Goal: Navigation & Orientation: Find specific page/section

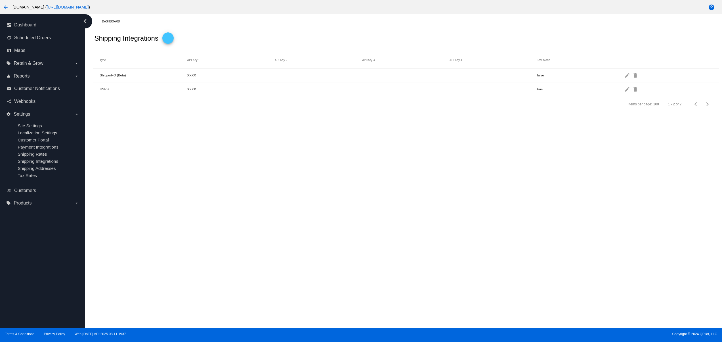
drag, startPoint x: 397, startPoint y: 216, endPoint x: 418, endPoint y: 233, distance: 26.8
click at [398, 216] on div "Dashboard Shipping Integrations add Type API Key 1 API Key 2 API Key 3 API Key …" at bounding box center [403, 170] width 637 height 313
click at [428, 228] on div "Dashboard Shipping Integrations add Type API Key 1 API Key 2 API Key 3 API Key …" at bounding box center [403, 170] width 637 height 313
click at [384, 208] on div "Dashboard Shipping Integrations add Type API Key 1 API Key 2 API Key 3 API Key …" at bounding box center [403, 170] width 637 height 313
drag, startPoint x: 338, startPoint y: 206, endPoint x: 323, endPoint y: 208, distance: 14.9
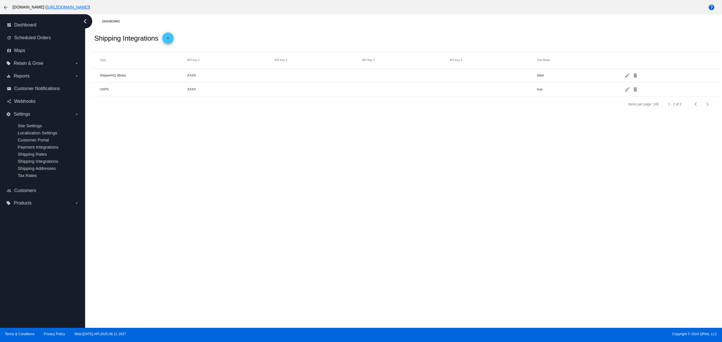
click at [334, 207] on div "Dashboard Shipping Integrations add Type API Key 1 API Key 2 API Key 3 API Key …" at bounding box center [403, 170] width 637 height 313
drag, startPoint x: 284, startPoint y: 203, endPoint x: 280, endPoint y: 203, distance: 4.0
click at [283, 203] on div "Dashboard Shipping Integrations add Type API Key 1 API Key 2 API Key 3 API Key …" at bounding box center [403, 170] width 637 height 313
click at [236, 191] on div "Dashboard Shipping Integrations add Type API Key 1 API Key 2 API Key 3 API Key …" at bounding box center [403, 170] width 637 height 313
click at [222, 183] on div "Dashboard Shipping Integrations add Type API Key 1 API Key 2 API Key 3 API Key …" at bounding box center [403, 170] width 637 height 313
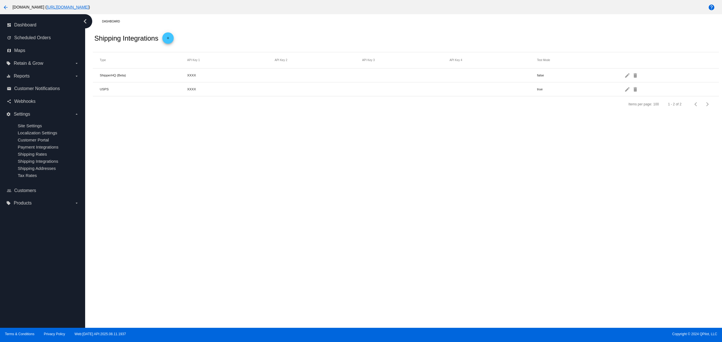
click at [265, 167] on div "Dashboard Shipping Integrations add Type API Key 1 API Key 2 API Key 3 API Key …" at bounding box center [403, 170] width 637 height 313
drag, startPoint x: 272, startPoint y: 185, endPoint x: 258, endPoint y: 186, distance: 14.8
click at [272, 185] on div "Dashboard Shipping Integrations add Type API Key 1 API Key 2 API Key 3 API Key …" at bounding box center [403, 170] width 637 height 313
click at [228, 196] on div "Dashboard Shipping Integrations add Type API Key 1 API Key 2 API Key 3 API Key …" at bounding box center [403, 170] width 637 height 313
click at [211, 192] on div "Dashboard Shipping Integrations add Type API Key 1 API Key 2 API Key 3 API Key …" at bounding box center [403, 170] width 637 height 313
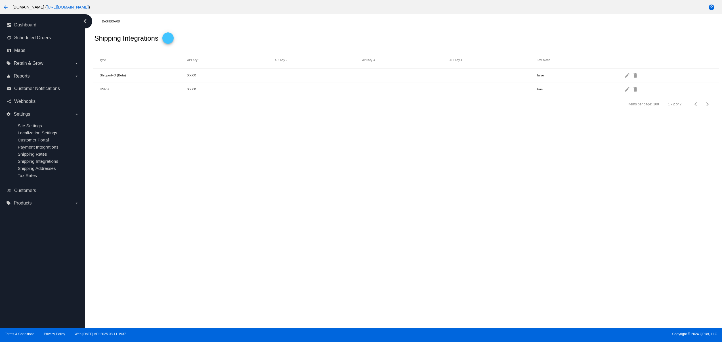
click at [209, 174] on div "Dashboard Shipping Integrations add Type API Key 1 API Key 2 API Key 3 API Key …" at bounding box center [403, 170] width 637 height 313
click at [219, 152] on div "Dashboard Shipping Integrations add Type API Key 1 API Key 2 API Key 3 API Key …" at bounding box center [403, 170] width 637 height 313
click at [242, 149] on div "Dashboard Shipping Integrations add Type API Key 1 API Key 2 API Key 3 API Key …" at bounding box center [403, 170] width 637 height 313
click at [411, 195] on div "Dashboard Shipping Integrations add Type API Key 1 API Key 2 API Key 3 API Key …" at bounding box center [403, 170] width 637 height 313
click at [334, 210] on div "Dashboard Shipping Integrations add Type API Key 1 API Key 2 API Key 3 API Key …" at bounding box center [403, 170] width 637 height 313
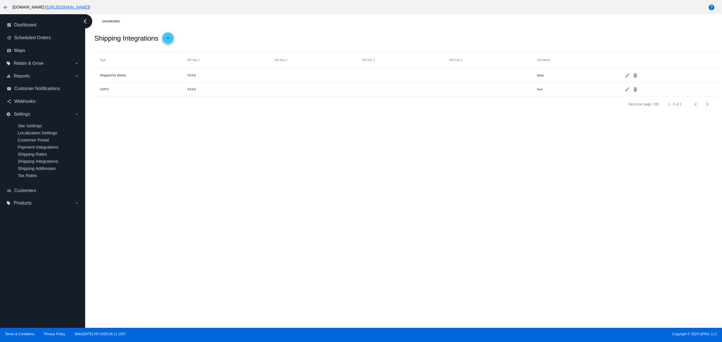
click at [275, 254] on div "Dashboard Shipping Integrations add Type API Key 1 API Key 2 API Key 3 API Key …" at bounding box center [403, 170] width 637 height 313
click at [212, 239] on div "Dashboard Shipping Integrations add Type API Key 1 API Key 2 API Key 3 API Key …" at bounding box center [403, 170] width 637 height 313
click at [231, 204] on div "Dashboard Shipping Integrations add Type API Key 1 API Key 2 API Key 3 API Key …" at bounding box center [403, 170] width 637 height 313
click at [301, 172] on div "Dashboard Shipping Integrations add Type API Key 1 API Key 2 API Key 3 API Key …" at bounding box center [403, 170] width 637 height 313
click at [381, 160] on div "Dashboard Shipping Integrations add Type API Key 1 API Key 2 API Key 3 API Key …" at bounding box center [403, 170] width 637 height 313
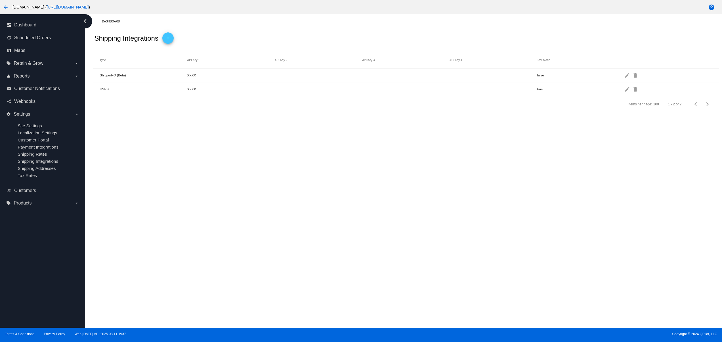
click at [385, 257] on div "Dashboard Shipping Integrations add Type API Key 1 API Key 2 API Key 3 API Key …" at bounding box center [403, 170] width 637 height 313
click at [326, 259] on div "Dashboard Shipping Integrations add Type API Key 1 API Key 2 API Key 3 API Key …" at bounding box center [403, 170] width 637 height 313
drag, startPoint x: 310, startPoint y: 246, endPoint x: 311, endPoint y: 217, distance: 29.0
click at [310, 246] on div "Dashboard Shipping Integrations add Type API Key 1 API Key 2 API Key 3 API Key …" at bounding box center [403, 170] width 637 height 313
click at [311, 217] on div "Dashboard Shipping Integrations add Type API Key 1 API Key 2 API Key 3 API Key …" at bounding box center [403, 170] width 637 height 313
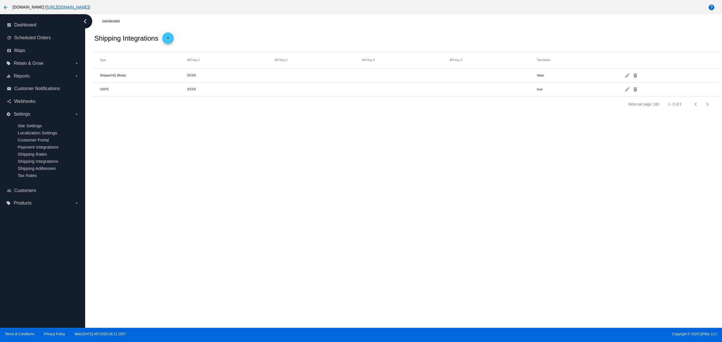
click at [314, 182] on div "Dashboard Shipping Integrations add Type API Key 1 API Key 2 API Key 3 API Key …" at bounding box center [403, 170] width 637 height 313
click at [328, 243] on div "Dashboard Shipping Integrations add Type API Key 1 API Key 2 API Key 3 API Key …" at bounding box center [403, 170] width 637 height 313
click at [388, 236] on div "Dashboard Shipping Integrations add Type API Key 1 API Key 2 API Key 3 API Key …" at bounding box center [403, 170] width 637 height 313
drag, startPoint x: 440, startPoint y: 229, endPoint x: 503, endPoint y: 223, distance: 62.8
click at [445, 229] on div "Dashboard Shipping Integrations add Type API Key 1 API Key 2 API Key 3 API Key …" at bounding box center [403, 170] width 637 height 313
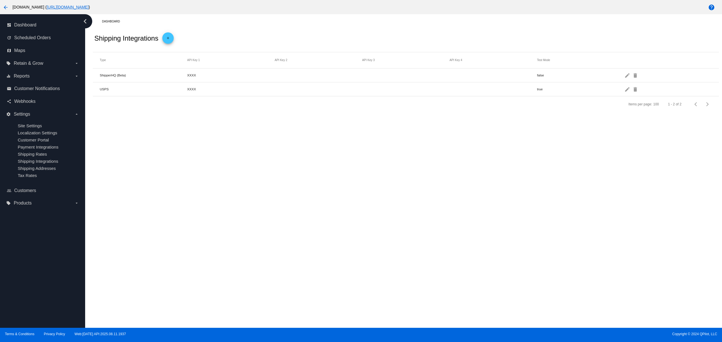
click at [503, 223] on div "Dashboard Shipping Integrations add Type API Key 1 API Key 2 API Key 3 API Key …" at bounding box center [403, 170] width 637 height 313
click at [390, 215] on div "Dashboard Shipping Integrations add Type API Key 1 API Key 2 API Key 3 API Key …" at bounding box center [403, 170] width 637 height 313
click at [349, 215] on div "Dashboard Shipping Integrations add Type API Key 1 API Key 2 API Key 3 API Key …" at bounding box center [403, 170] width 637 height 313
click at [318, 209] on div "Dashboard Shipping Integrations add Type API Key 1 API Key 2 API Key 3 API Key …" at bounding box center [403, 170] width 637 height 313
click at [336, 257] on div "Dashboard Shipping Integrations add Type API Key 1 API Key 2 API Key 3 API Key …" at bounding box center [403, 170] width 637 height 313
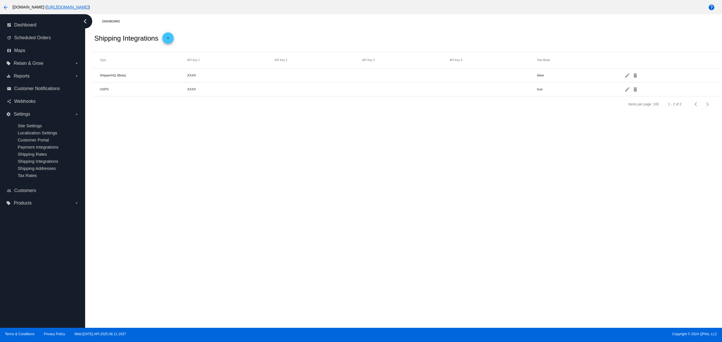
click at [369, 230] on div "Dashboard Shipping Integrations add Type API Key 1 API Key 2 API Key 3 API Key …" at bounding box center [403, 170] width 637 height 313
click at [375, 200] on div "Dashboard Shipping Integrations add Type API Key 1 API Key 2 API Key 3 API Key …" at bounding box center [403, 170] width 637 height 313
click at [375, 179] on div "Dashboard Shipping Integrations add Type API Key 1 API Key 2 API Key 3 API Key …" at bounding box center [403, 170] width 637 height 313
click at [375, 159] on div "Dashboard Shipping Integrations add Type API Key 1 API Key 2 API Key 3 API Key …" at bounding box center [403, 170] width 637 height 313
drag, startPoint x: 435, startPoint y: 161, endPoint x: 569, endPoint y: 172, distance: 134.3
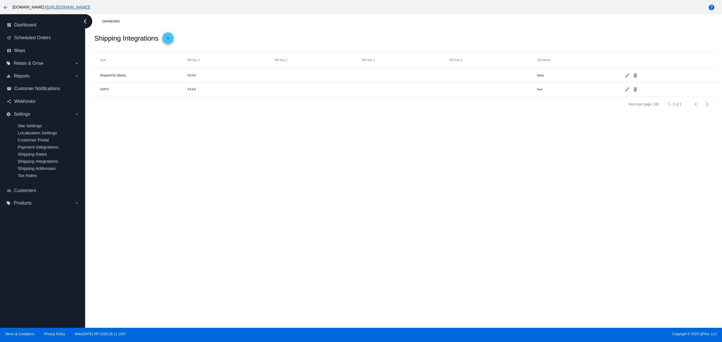
click at [459, 163] on div "Dashboard Shipping Integrations add Type API Key 1 API Key 2 API Key 3 API Key …" at bounding box center [403, 170] width 637 height 313
click at [493, 216] on div "Dashboard Shipping Integrations add Type API Key 1 API Key 2 API Key 3 API Key …" at bounding box center [403, 170] width 637 height 313
click at [465, 197] on div "Dashboard Shipping Integrations add Type API Key 1 API Key 2 API Key 3 API Key …" at bounding box center [403, 170] width 637 height 313
click at [376, 206] on div "Dashboard Shipping Integrations add Type API Key 1 API Key 2 API Key 3 API Key …" at bounding box center [403, 170] width 637 height 313
drag, startPoint x: 317, startPoint y: 216, endPoint x: 284, endPoint y: 216, distance: 32.3
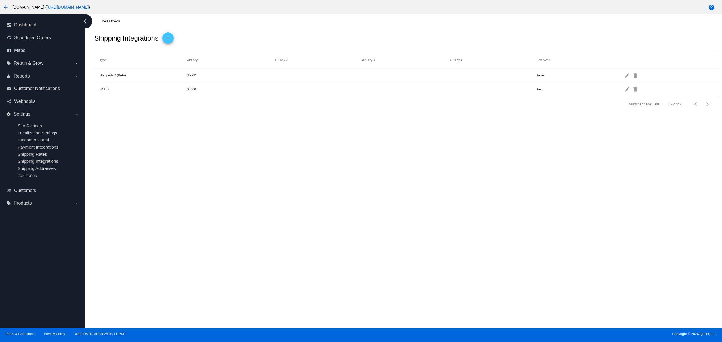
click at [316, 216] on div "Dashboard Shipping Integrations add Type API Key 1 API Key 2 API Key 3 API Key …" at bounding box center [403, 170] width 637 height 313
click at [283, 216] on div "Dashboard Shipping Integrations add Type API Key 1 API Key 2 API Key 3 API Key …" at bounding box center [403, 170] width 637 height 313
click at [281, 185] on div "Dashboard Shipping Integrations add Type API Key 1 API Key 2 API Key 3 API Key …" at bounding box center [403, 170] width 637 height 313
click at [202, 201] on div "Dashboard Shipping Integrations add Type API Key 1 API Key 2 API Key 3 API Key …" at bounding box center [403, 170] width 637 height 313
click at [177, 186] on div "Dashboard Shipping Integrations add Type API Key 1 API Key 2 API Key 3 API Key …" at bounding box center [403, 170] width 637 height 313
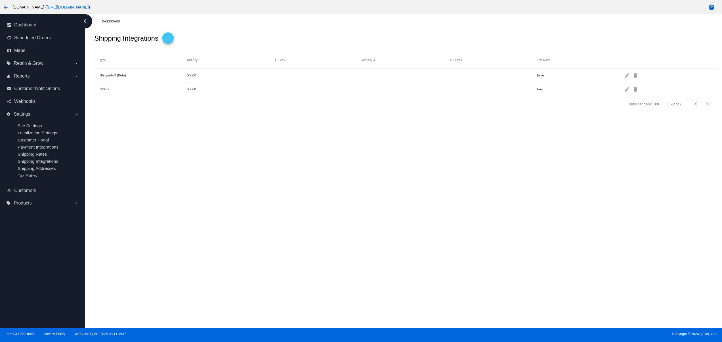
drag, startPoint x: 259, startPoint y: 163, endPoint x: 272, endPoint y: 160, distance: 13.0
click at [261, 163] on div "Dashboard Shipping Integrations add Type API Key 1 API Key 2 API Key 3 API Key …" at bounding box center [403, 170] width 637 height 313
click at [273, 203] on div "Dashboard Shipping Integrations add Type API Key 1 API Key 2 API Key 3 API Key …" at bounding box center [403, 170] width 637 height 313
drag, startPoint x: 325, startPoint y: 197, endPoint x: 354, endPoint y: 188, distance: 30.9
click at [327, 197] on div "Dashboard Shipping Integrations add Type API Key 1 API Key 2 API Key 3 API Key …" at bounding box center [403, 170] width 637 height 313
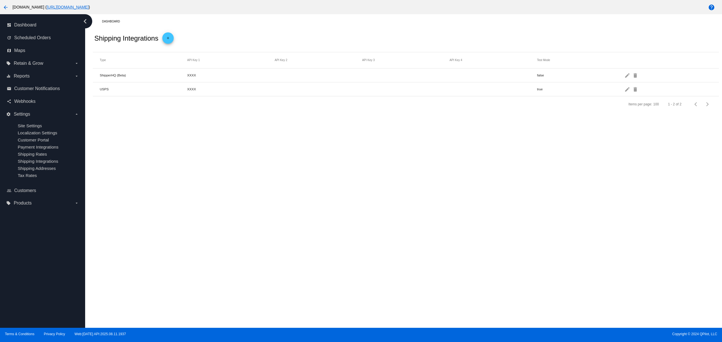
click at [354, 188] on div "Dashboard Shipping Integrations add Type API Key 1 API Key 2 API Key 3 API Key …" at bounding box center [403, 170] width 637 height 313
drag, startPoint x: 354, startPoint y: 188, endPoint x: 334, endPoint y: 185, distance: 20.0
click at [354, 188] on div "Dashboard Shipping Integrations add Type API Key 1 API Key 2 API Key 3 API Key …" at bounding box center [403, 170] width 637 height 313
